Goal: Information Seeking & Learning: Learn about a topic

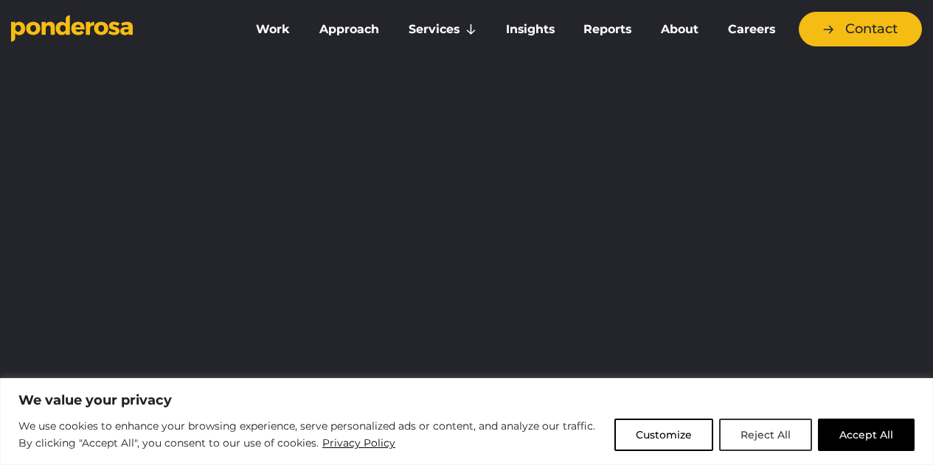
click at [767, 440] on button "Reject All" at bounding box center [765, 435] width 93 height 32
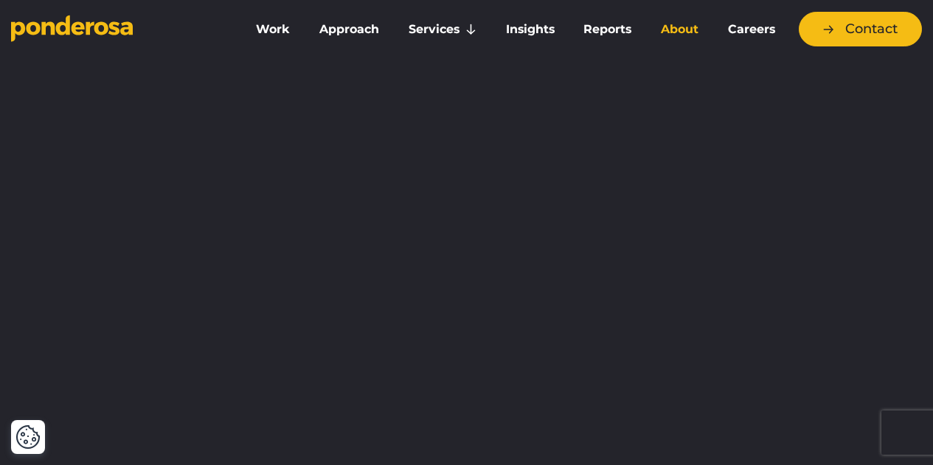
click at [681, 35] on link "About" at bounding box center [679, 29] width 61 height 31
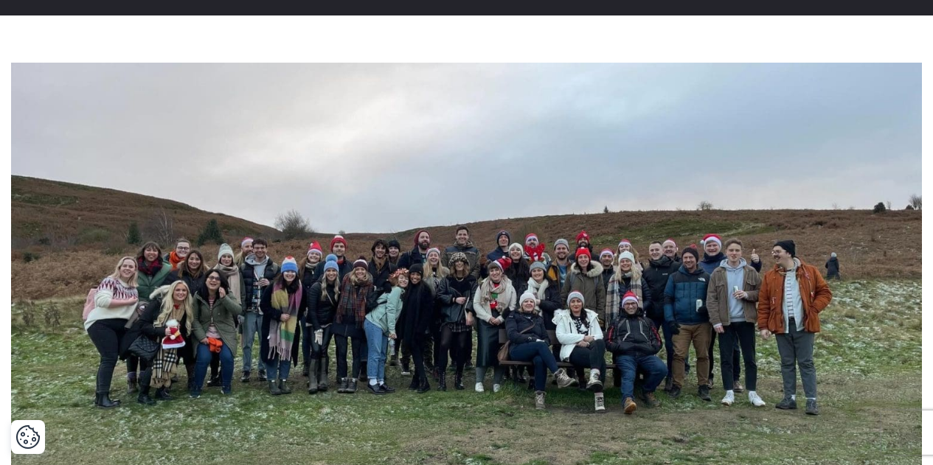
scroll to position [442, 0]
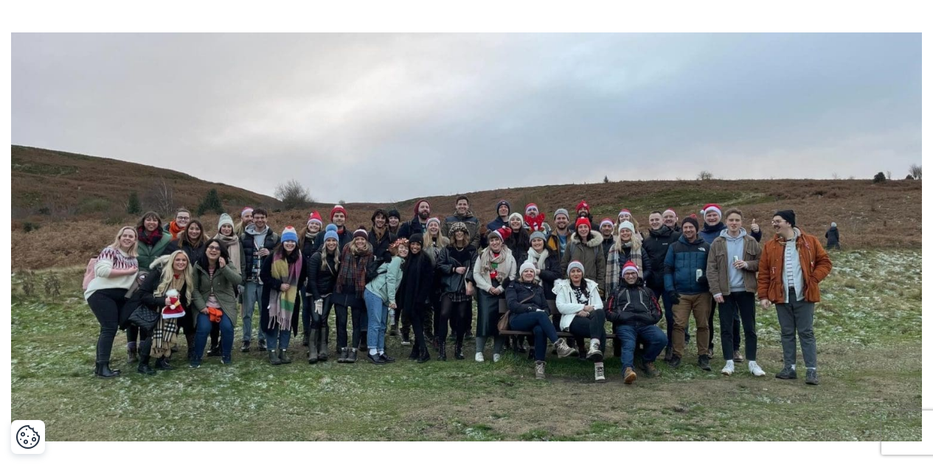
click at [860, 156] on img at bounding box center [466, 237] width 911 height 410
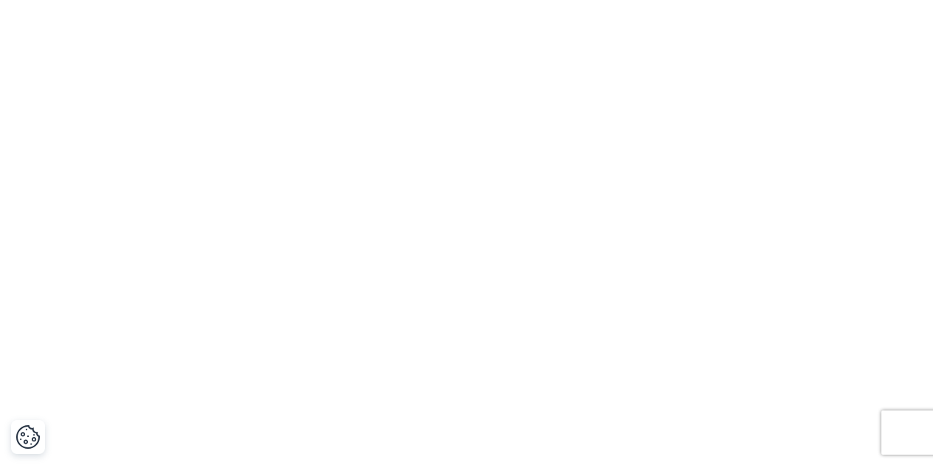
scroll to position [1253, 0]
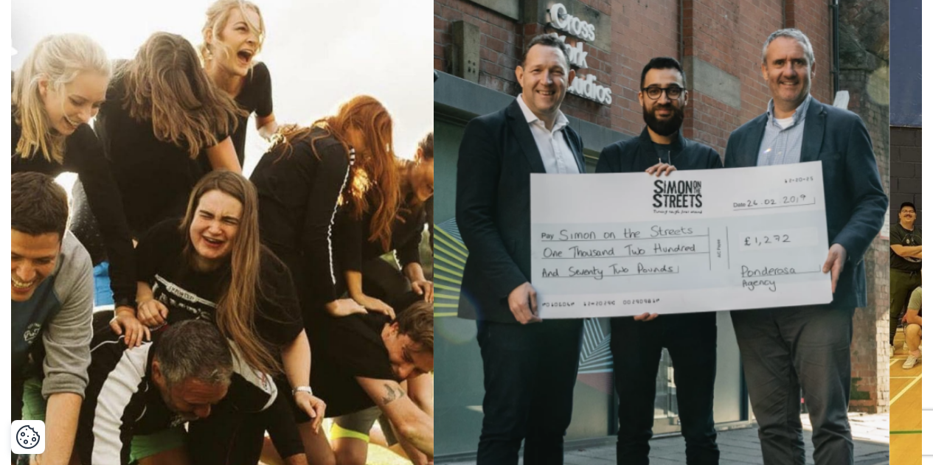
click at [634, 321] on img at bounding box center [662, 249] width 456 height 501
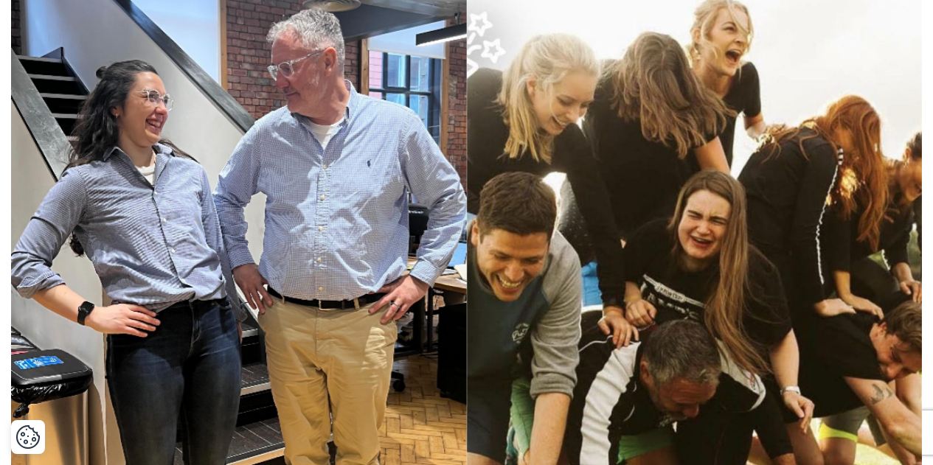
click at [592, 282] on img at bounding box center [695, 249] width 456 height 501
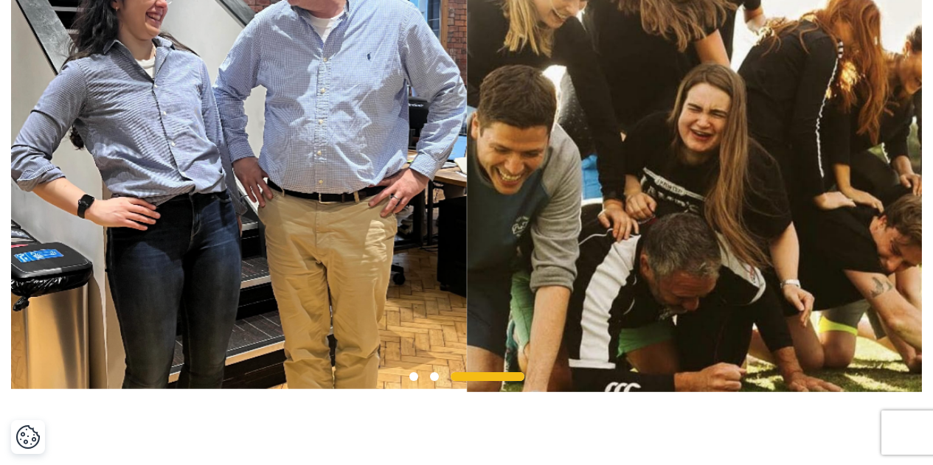
scroll to position [1327, 0]
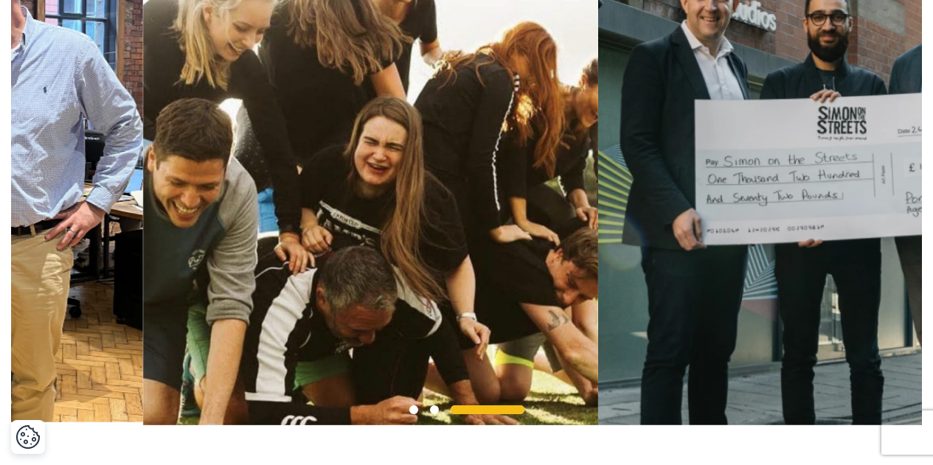
click at [305, 269] on img at bounding box center [371, 175] width 456 height 501
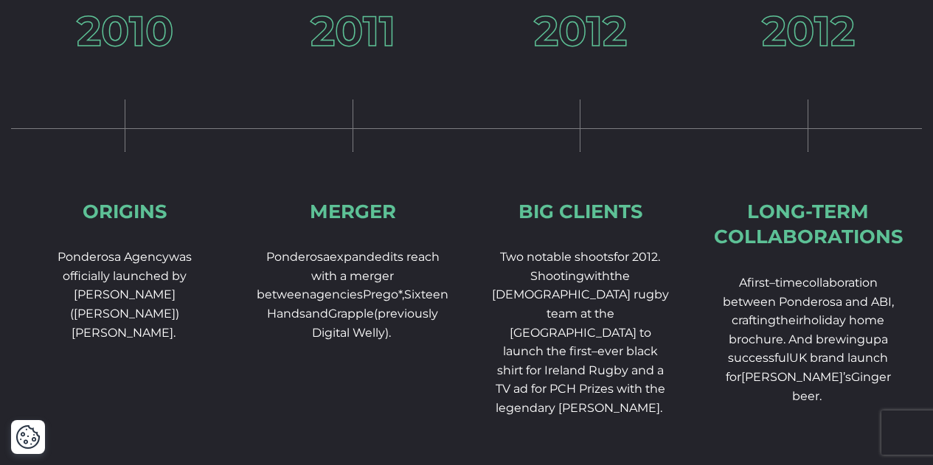
scroll to position [2212, 0]
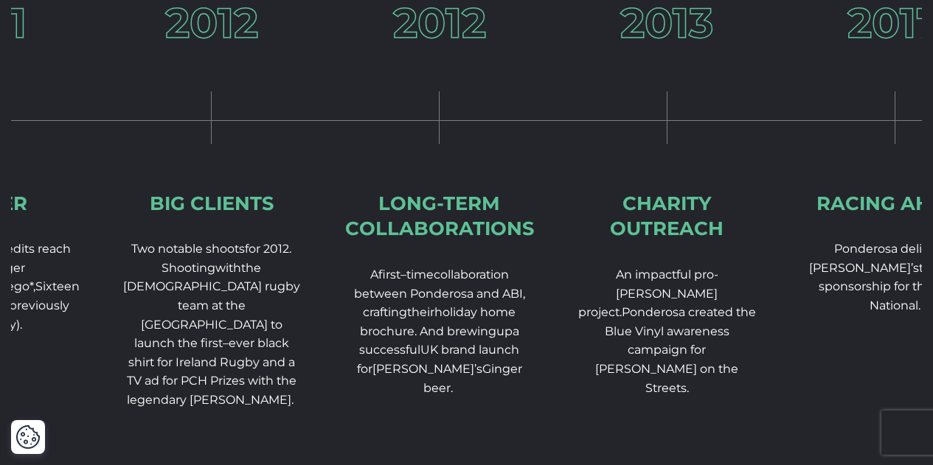
click at [268, 257] on div "2012 Big Clients Two notable shoots for 2012. Shooting w ith the [DEMOGRAPHIC_D…" at bounding box center [212, 253] width 228 height 502
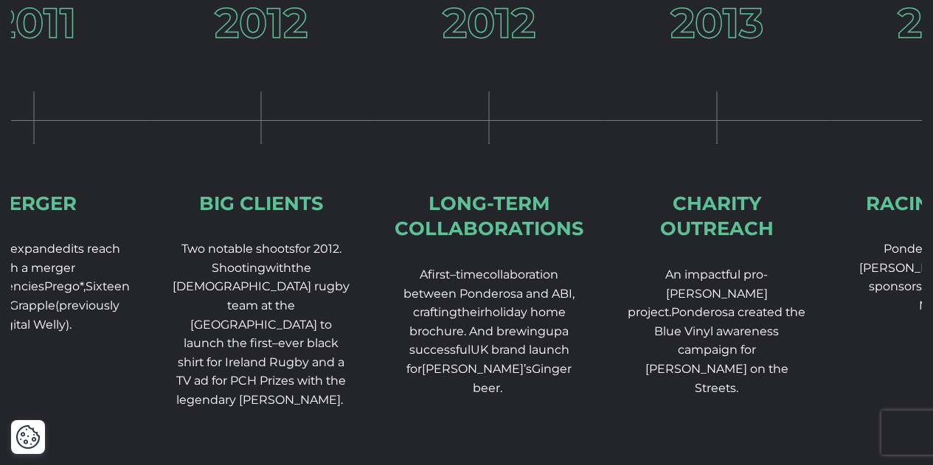
click at [375, 257] on div "2012 Long-term collaborations A first – time collaboration between Ponderosa an…" at bounding box center [489, 247] width 228 height 490
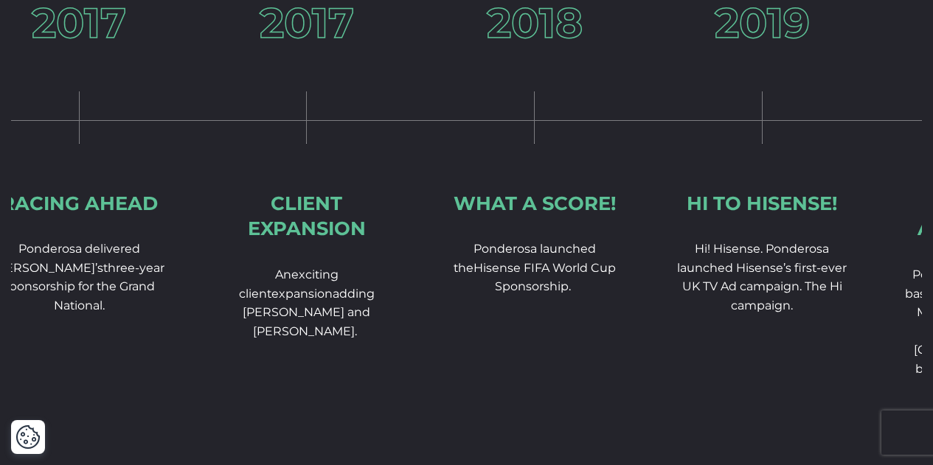
click at [420, 223] on div "2018 What a score! Ponderosa launch ed the Hisense FIFA World Cup Sponsorship." at bounding box center [534, 196] width 228 height 389
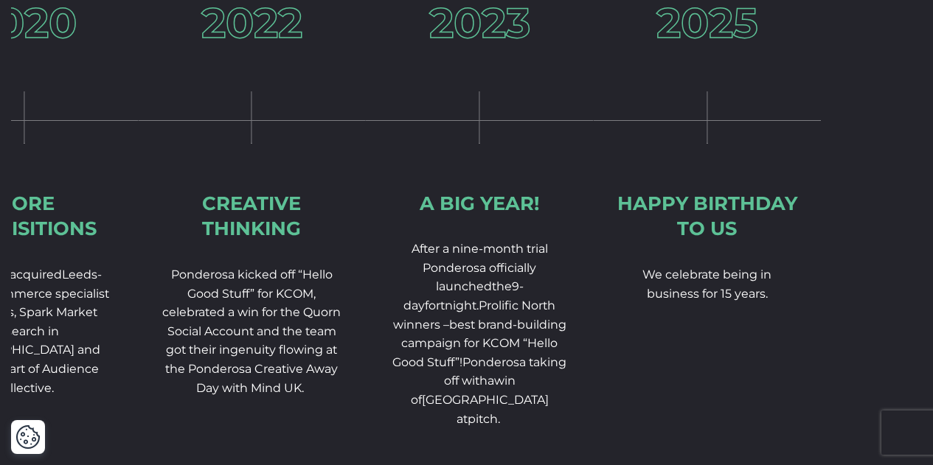
click at [2, 206] on div "Our Story 2010 Origins Ponderosa Agency was officially launched by [PERSON_NAME…" at bounding box center [466, 217] width 933 height 611
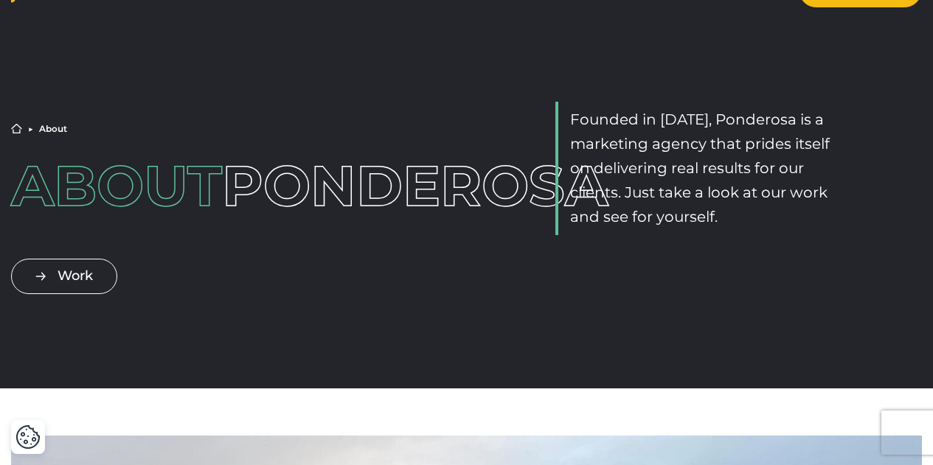
scroll to position [0, 0]
